Goal: Find specific page/section: Find specific page/section

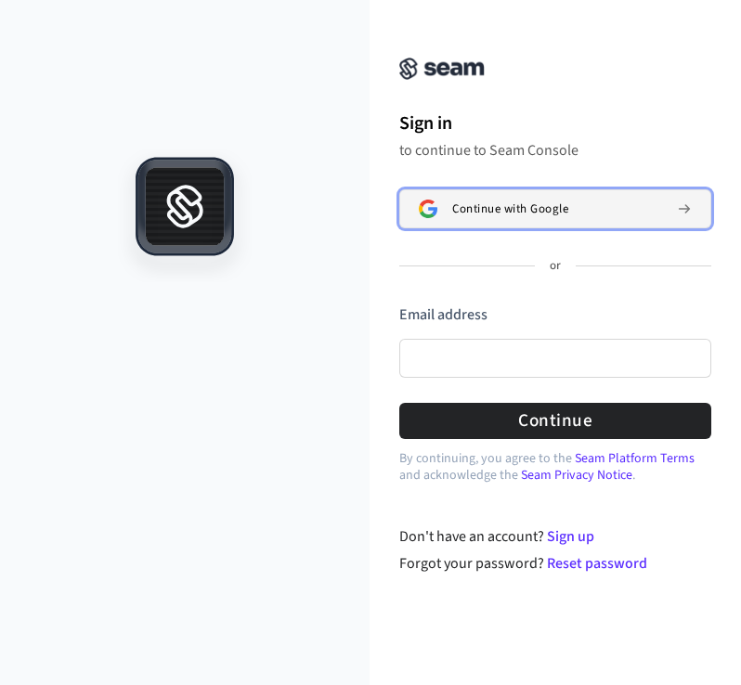
click at [514, 216] on span "Continue with Google" at bounding box center [510, 208] width 116 height 15
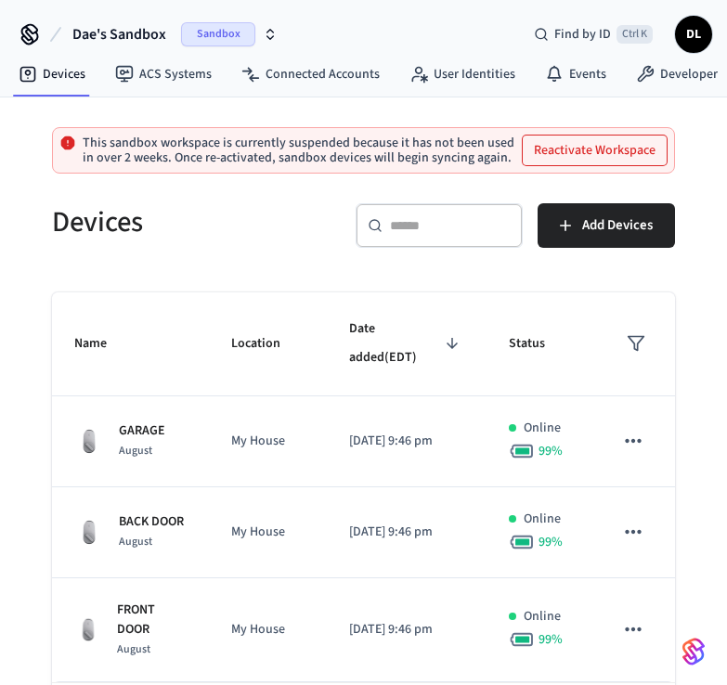
click at [198, 31] on span "Sandbox" at bounding box center [218, 34] width 74 height 24
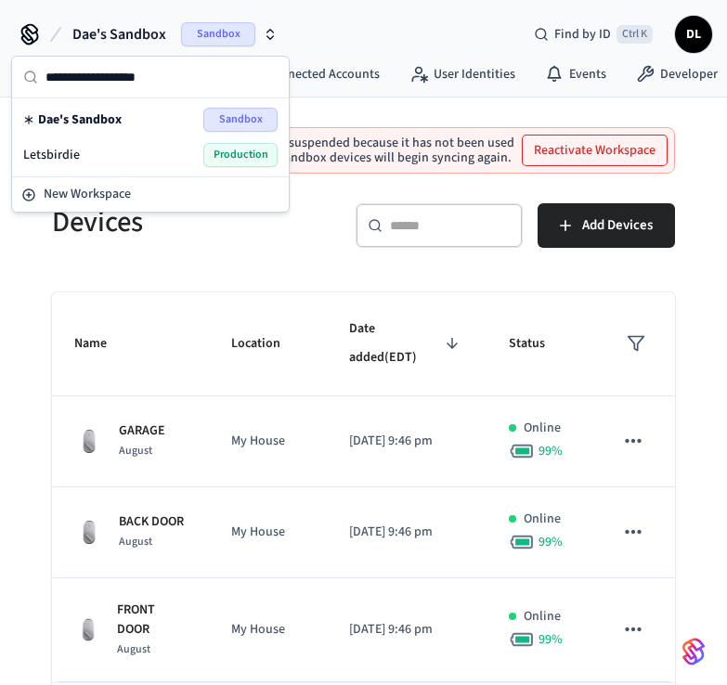
click at [236, 158] on span "Production" at bounding box center [240, 155] width 74 height 24
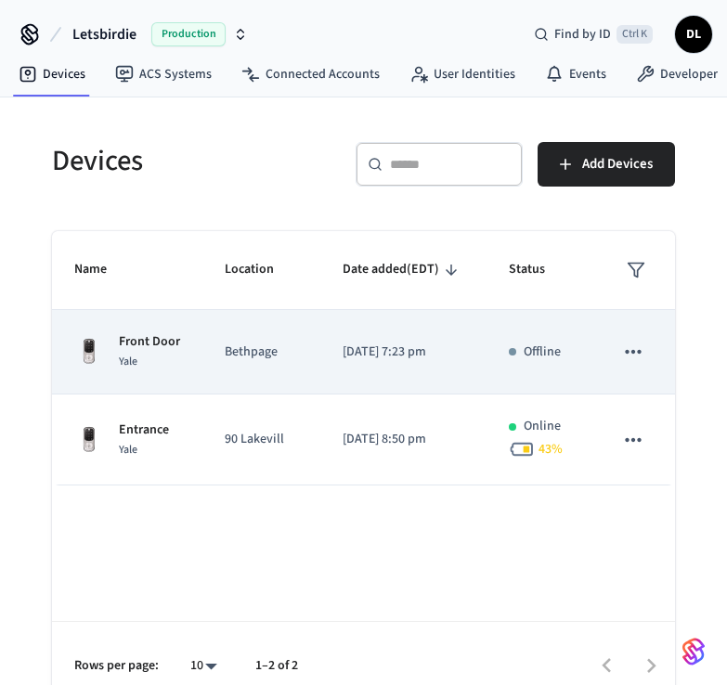
click at [209, 355] on td "Bethpage" at bounding box center [261, 352] width 118 height 84
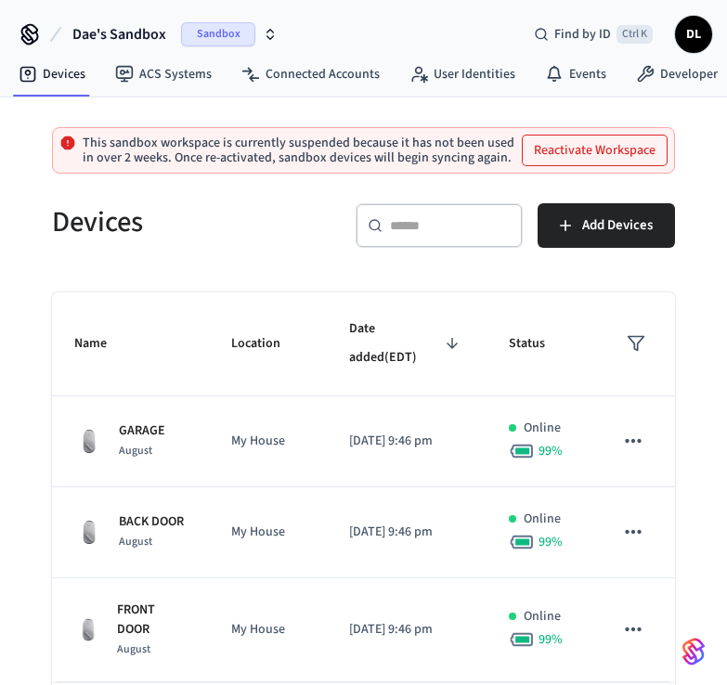
click at [210, 34] on span "Sandbox" at bounding box center [218, 34] width 74 height 24
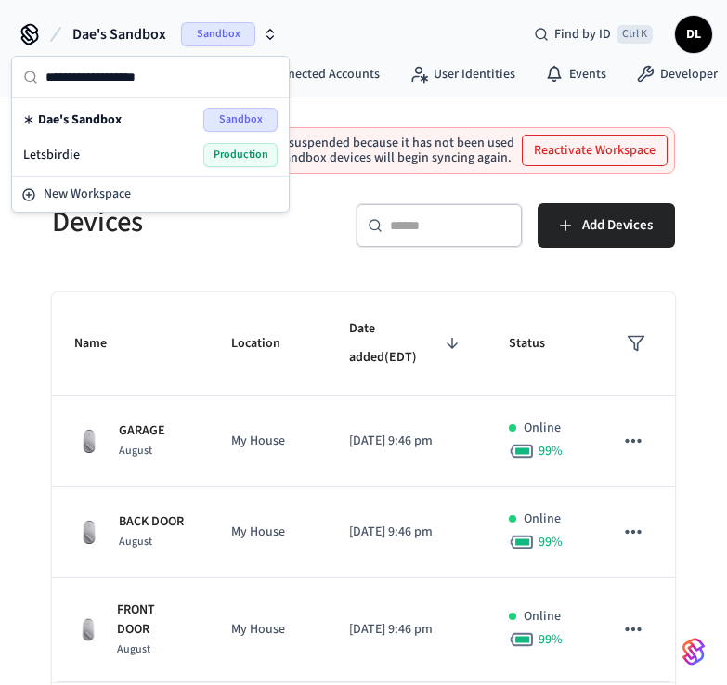
click at [239, 157] on span "Production" at bounding box center [240, 155] width 74 height 24
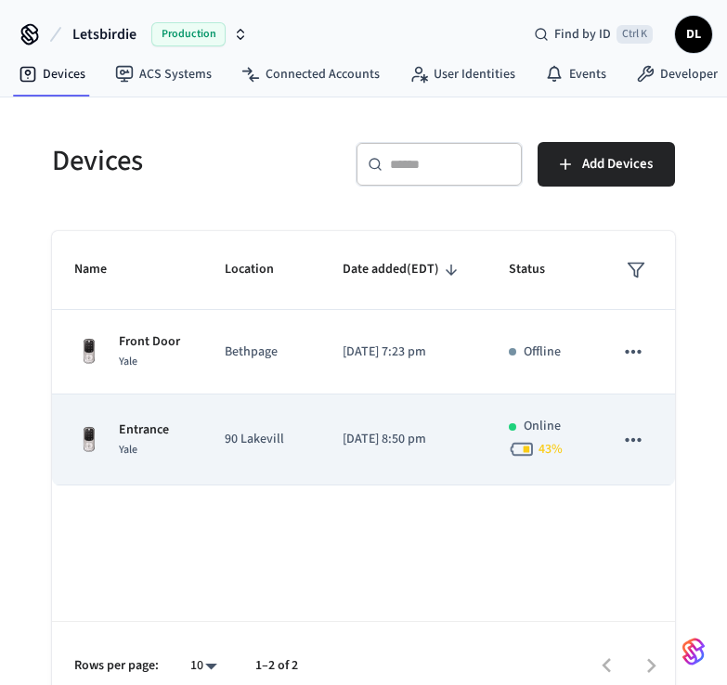
click at [255, 418] on td "90 Lakevill" at bounding box center [261, 439] width 118 height 91
